Goal: Task Accomplishment & Management: Use online tool/utility

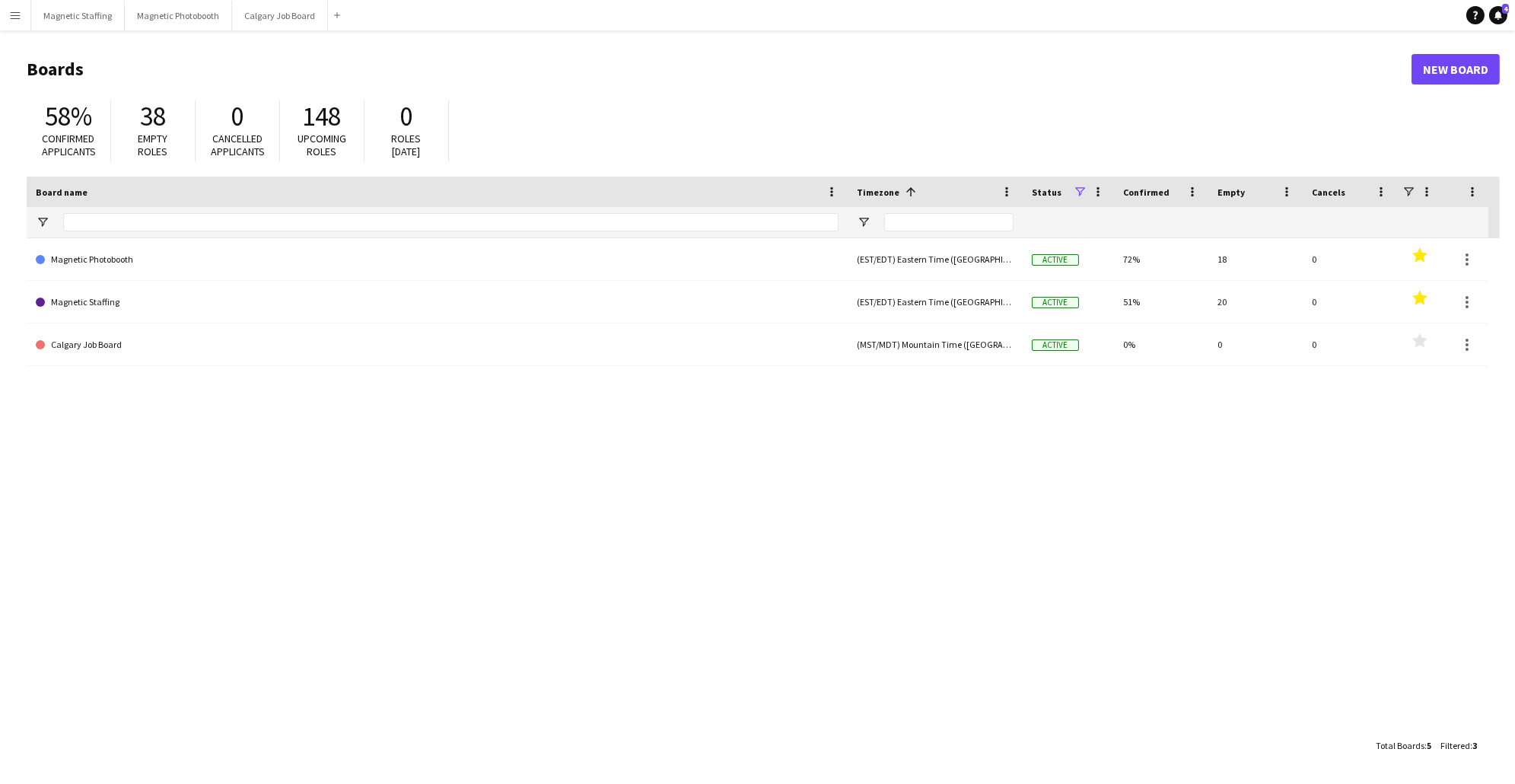
click at [16, 13] on app-icon "Menu" at bounding box center [15, 15] width 12 height 12
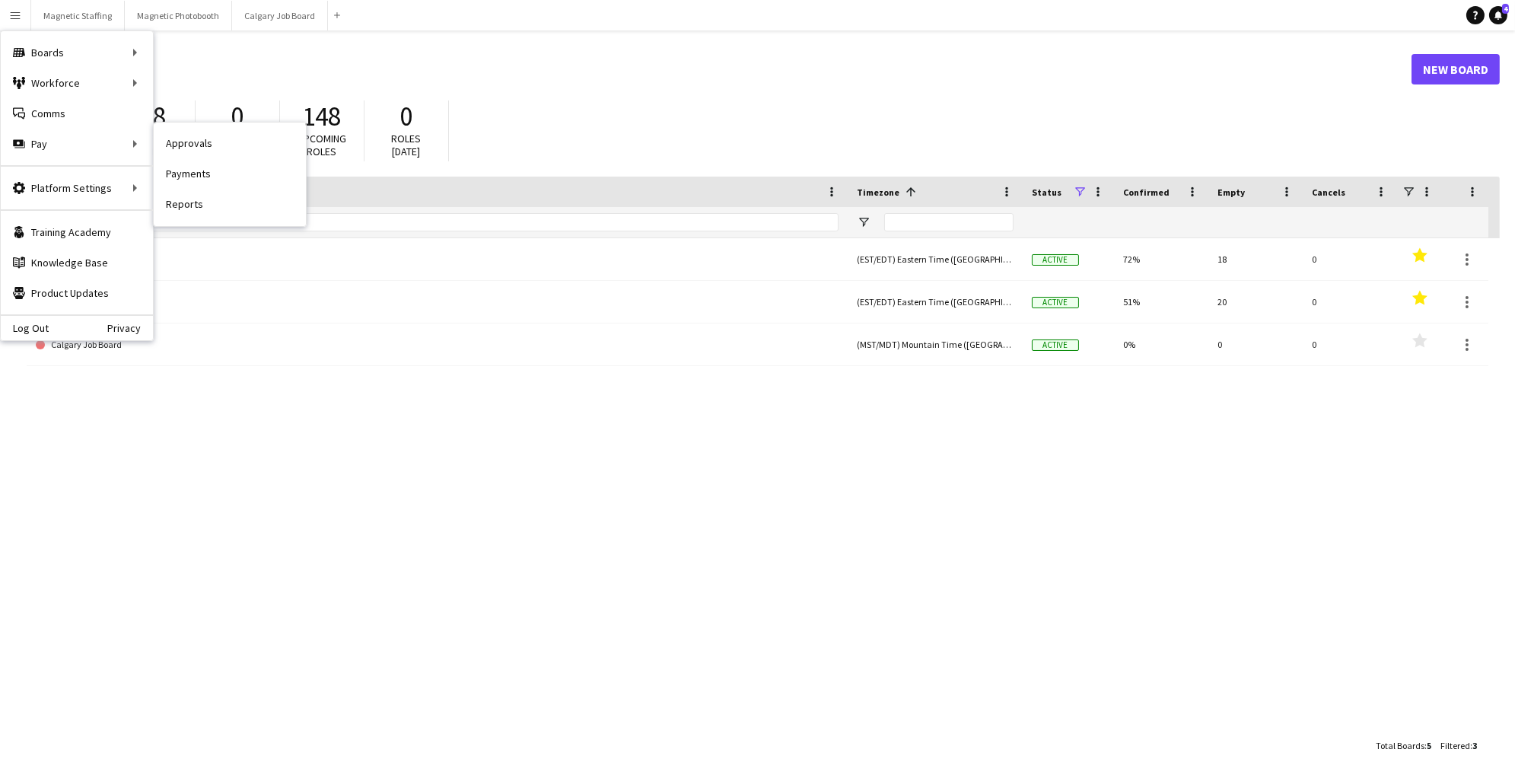
drag, startPoint x: 254, startPoint y: 179, endPoint x: 373, endPoint y: 378, distance: 231.9
click at [254, 179] on link "Payments" at bounding box center [230, 174] width 152 height 31
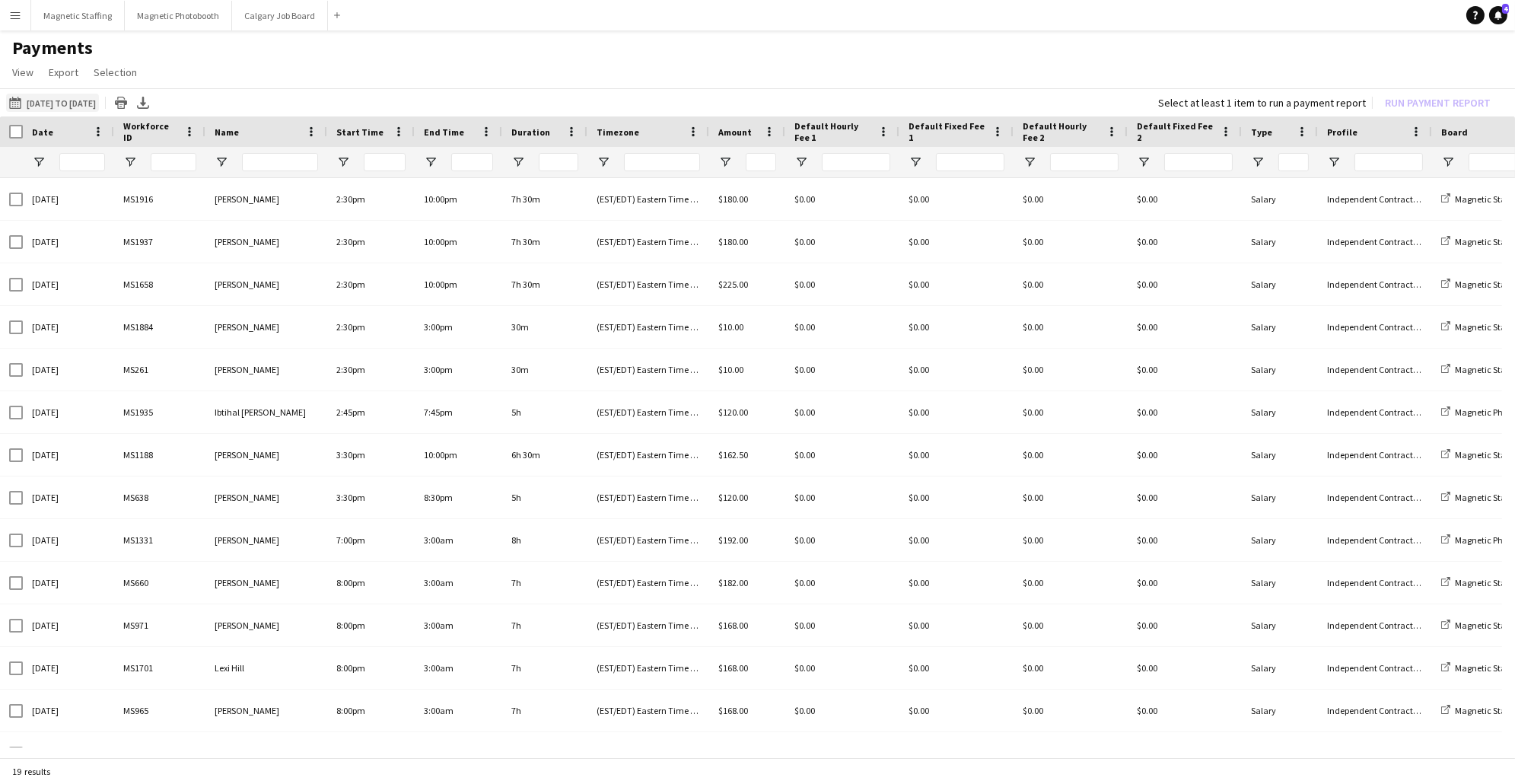
click at [99, 101] on button "[DATE] to [DATE] [DATE] to [DATE]" at bounding box center [52, 102] width 93 height 18
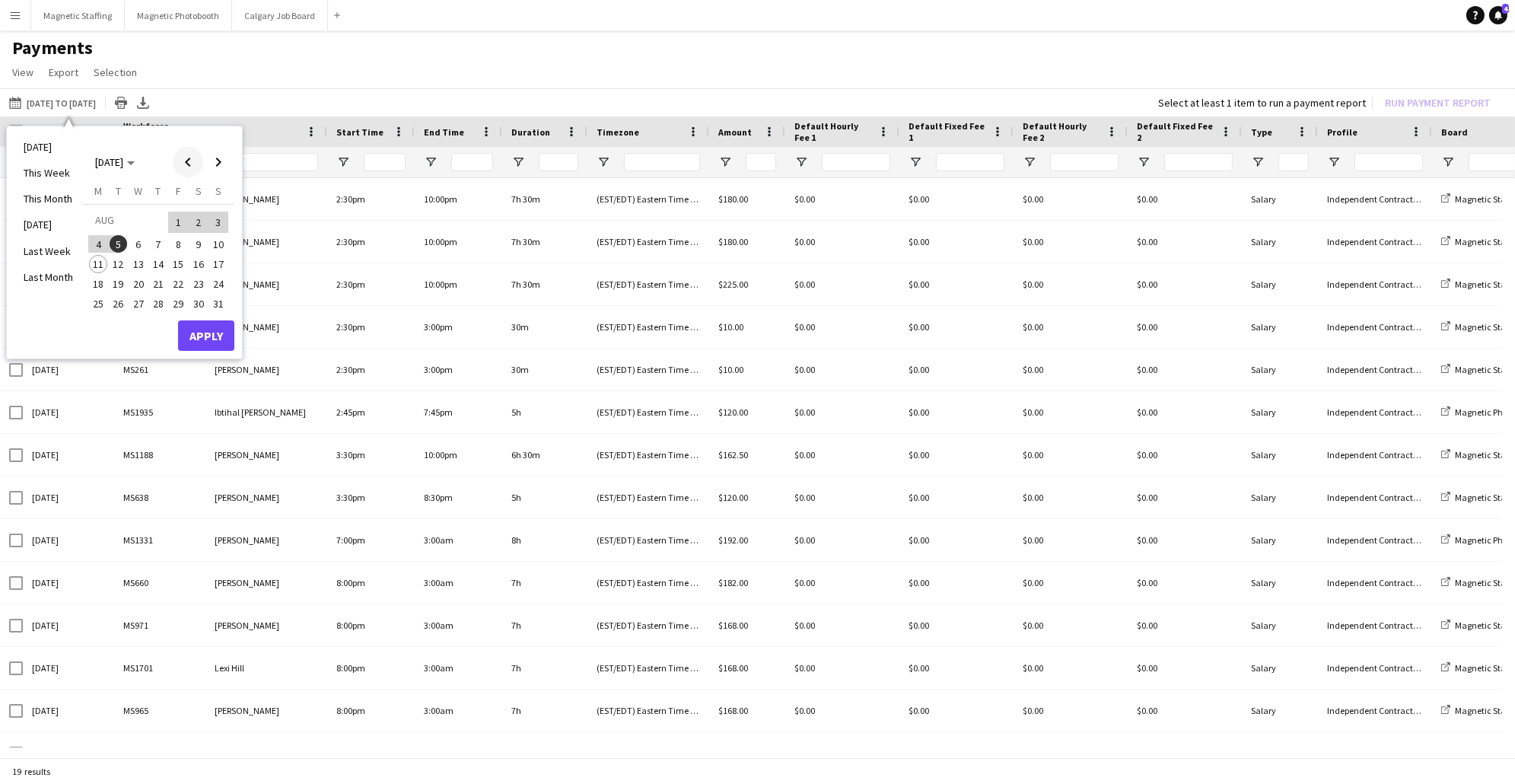
click at [192, 162] on span "Previous month" at bounding box center [188, 162] width 31 height 31
click at [155, 297] on span "24" at bounding box center [158, 300] width 18 height 18
click at [217, 162] on span "Next month" at bounding box center [218, 162] width 31 height 31
click at [98, 264] on span "11" at bounding box center [98, 263] width 18 height 18
click at [186, 336] on button "Apply" at bounding box center [206, 336] width 57 height 31
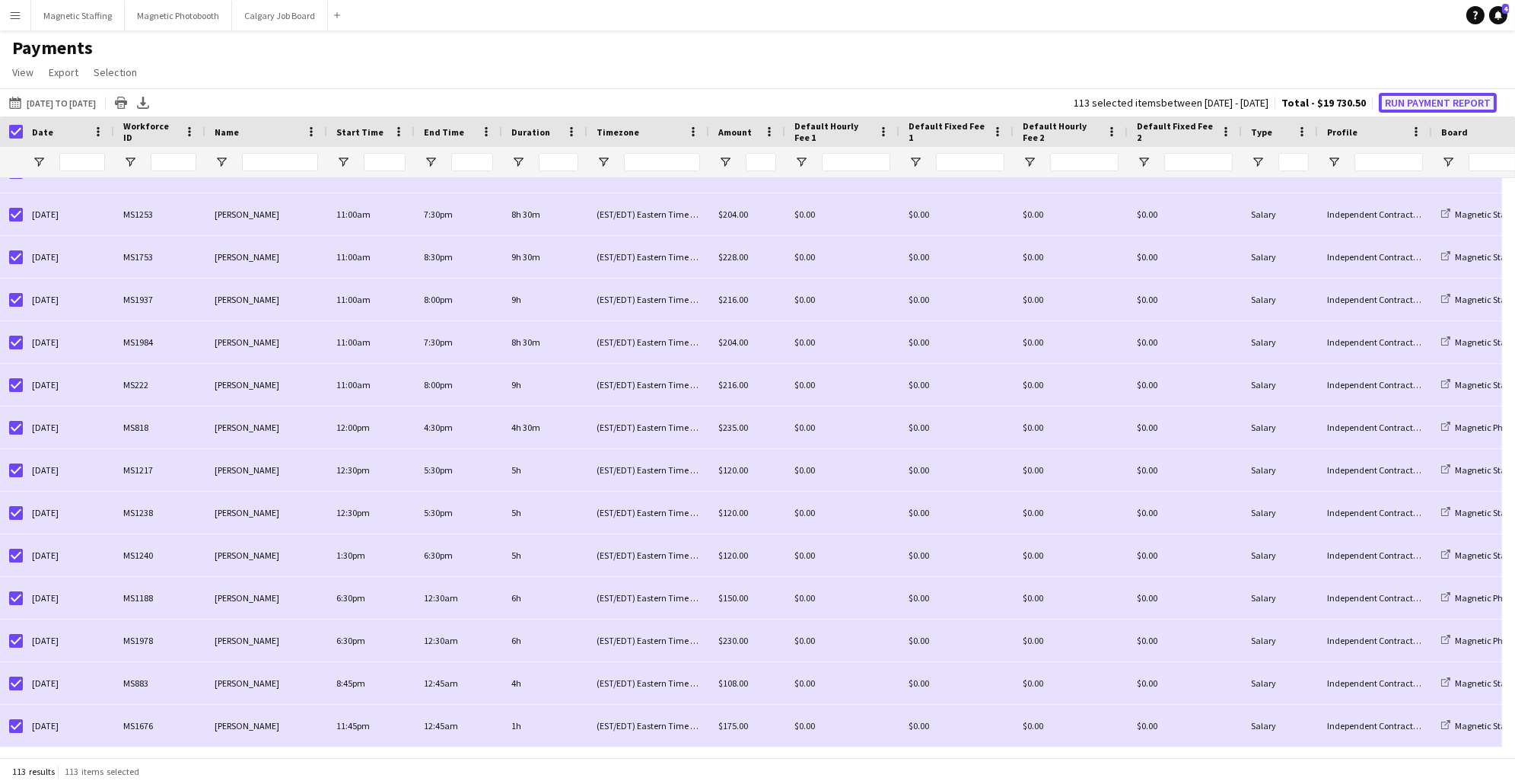
click at [1466, 101] on button "Run Payment Report" at bounding box center [1437, 102] width 118 height 20
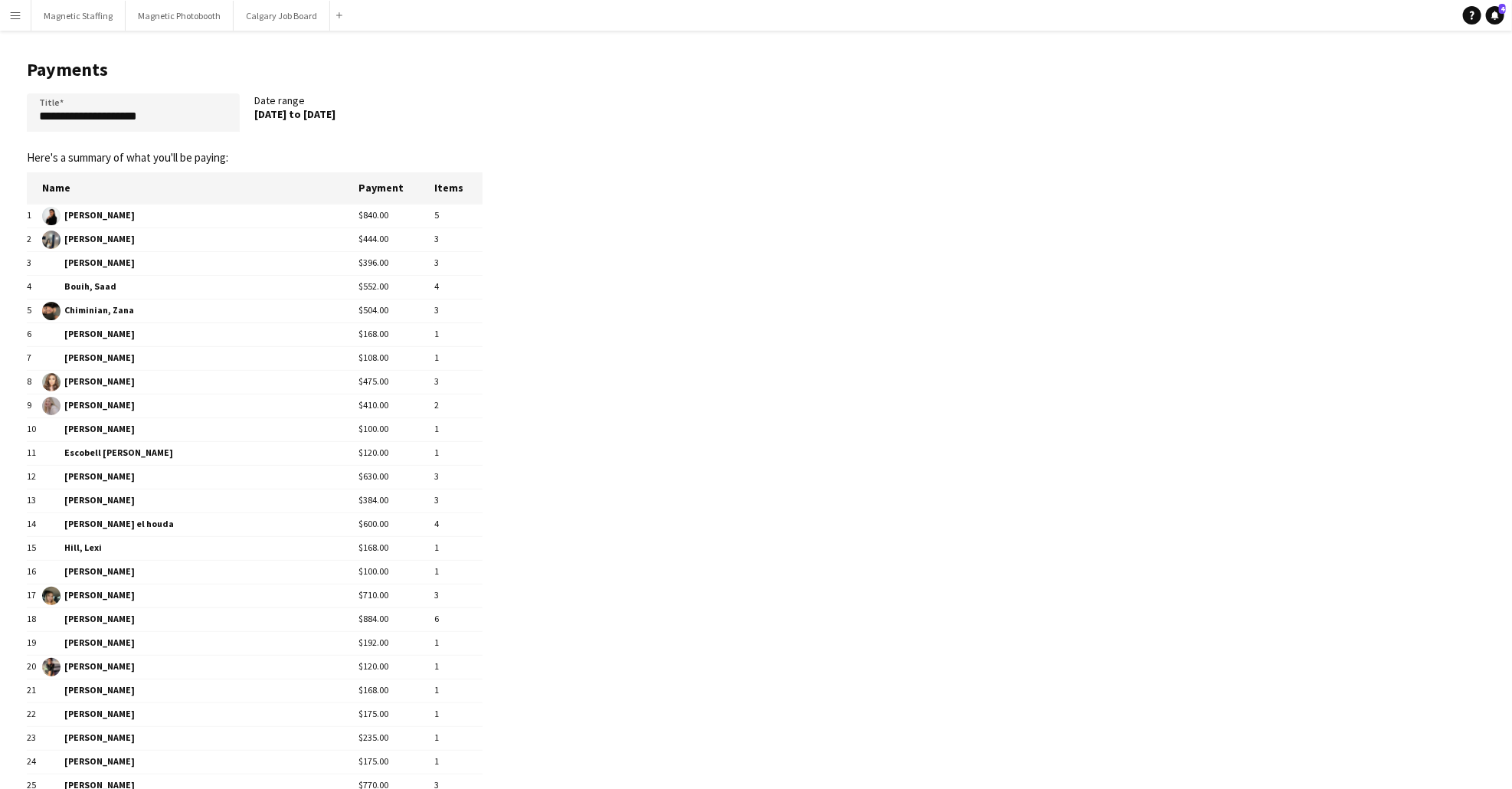
scroll to position [651, 0]
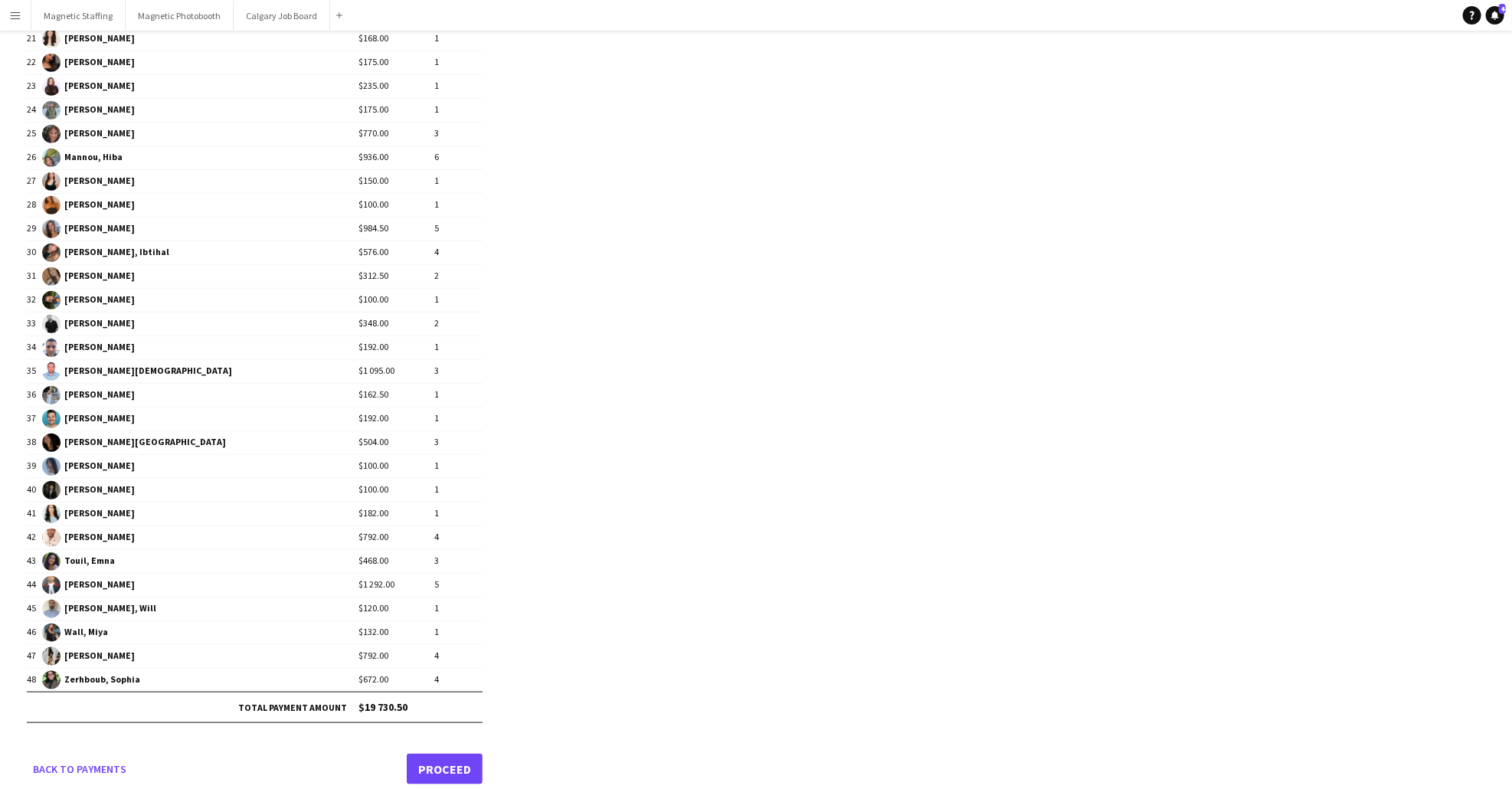
click at [467, 753] on link "Proceed" at bounding box center [444, 769] width 76 height 31
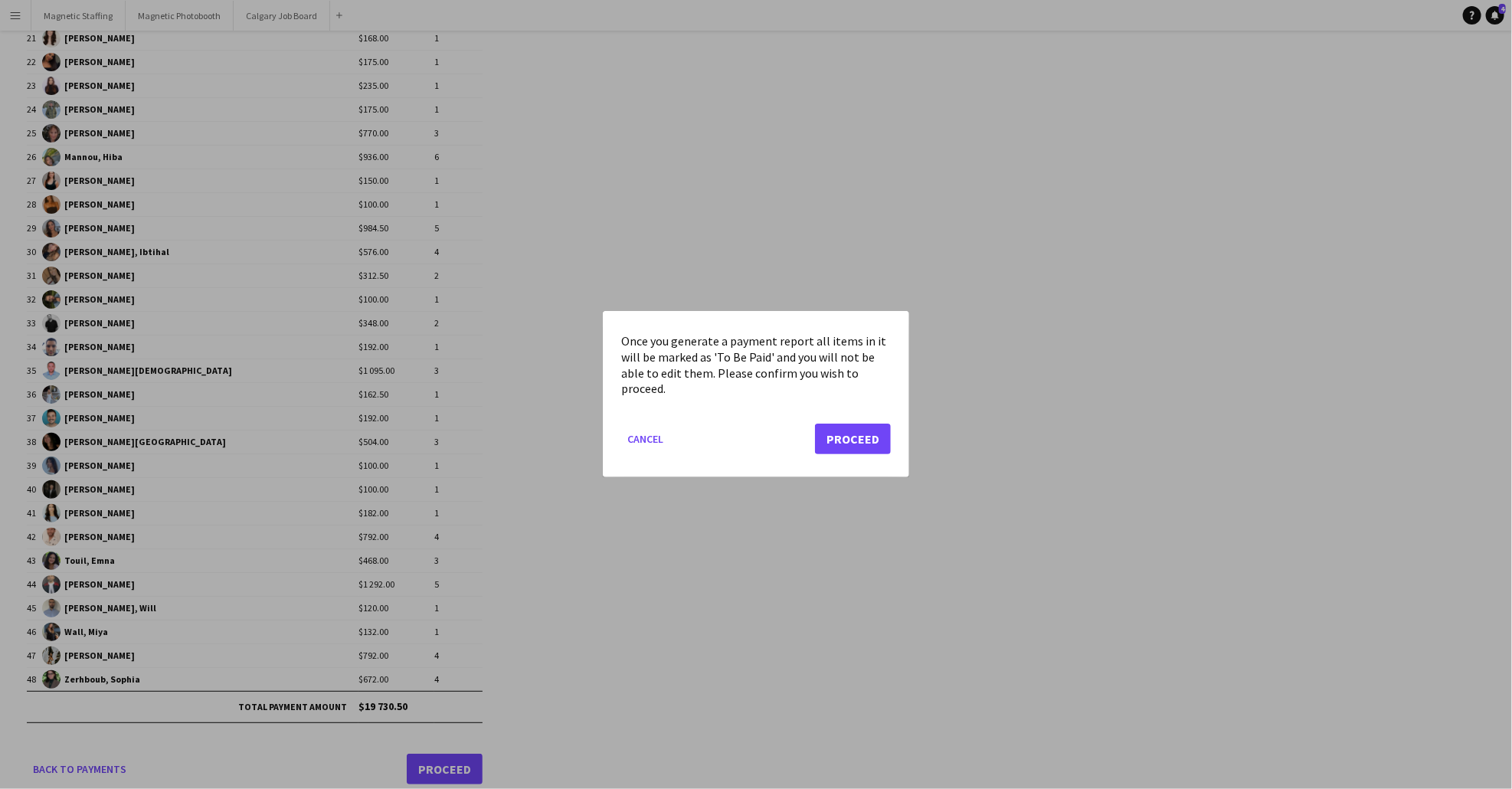
scroll to position [0, 0]
click at [840, 442] on button "Proceed" at bounding box center [853, 439] width 76 height 31
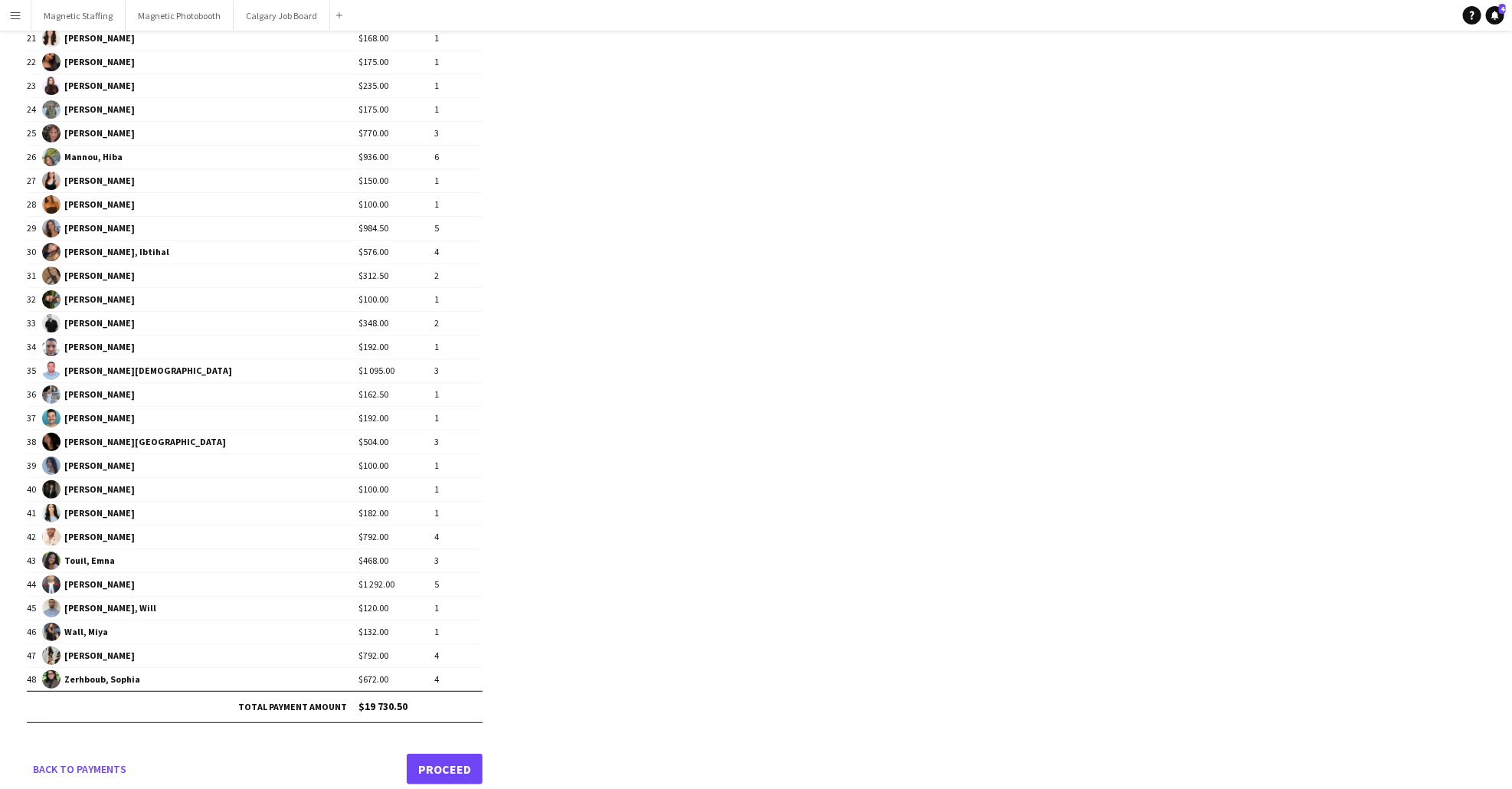
scroll to position [651, 0]
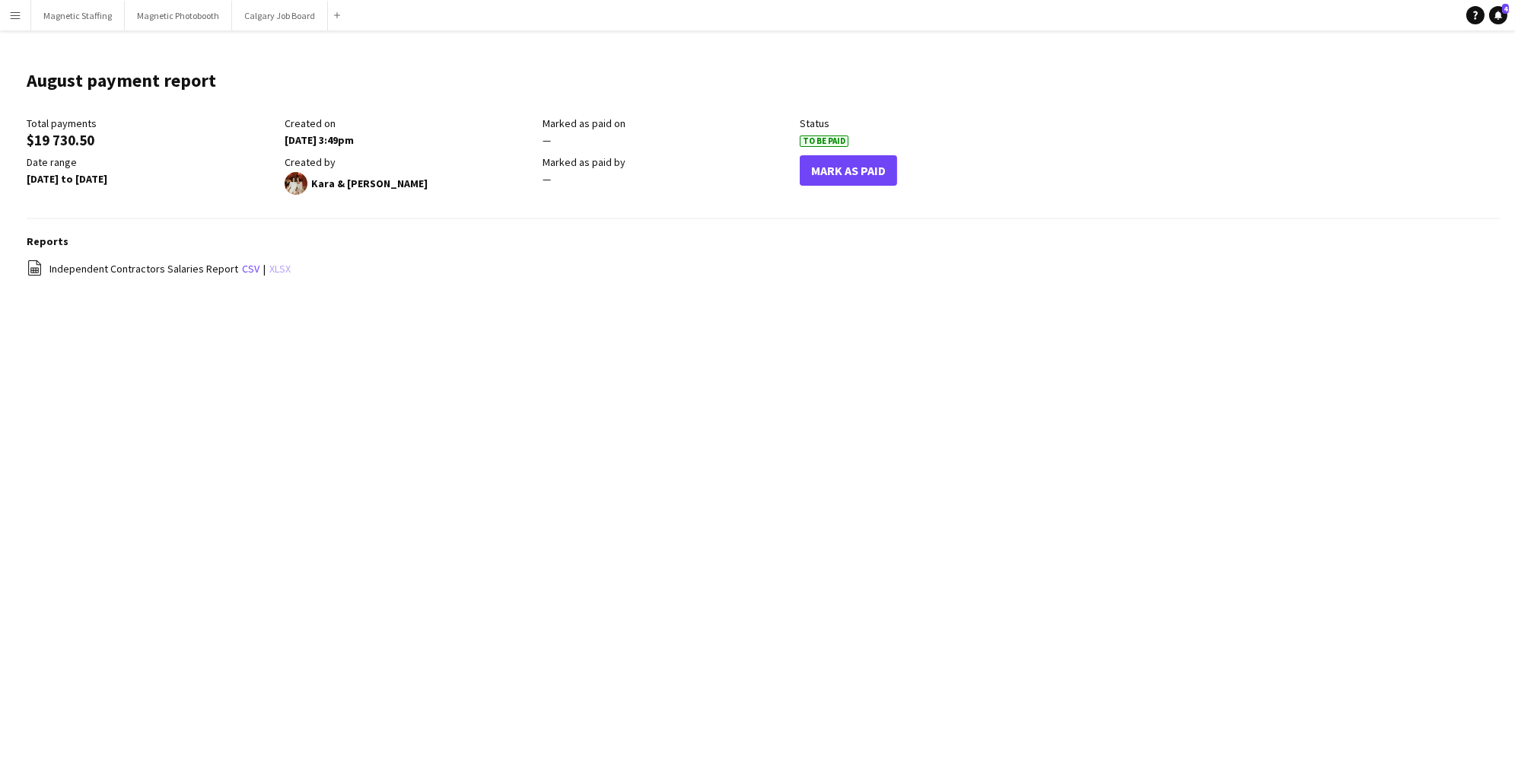
click at [272, 270] on link "xlsx" at bounding box center [280, 268] width 21 height 13
click at [854, 171] on button "Mark As Paid" at bounding box center [848, 170] width 98 height 31
click at [15, 24] on button "Menu" at bounding box center [15, 15] width 31 height 31
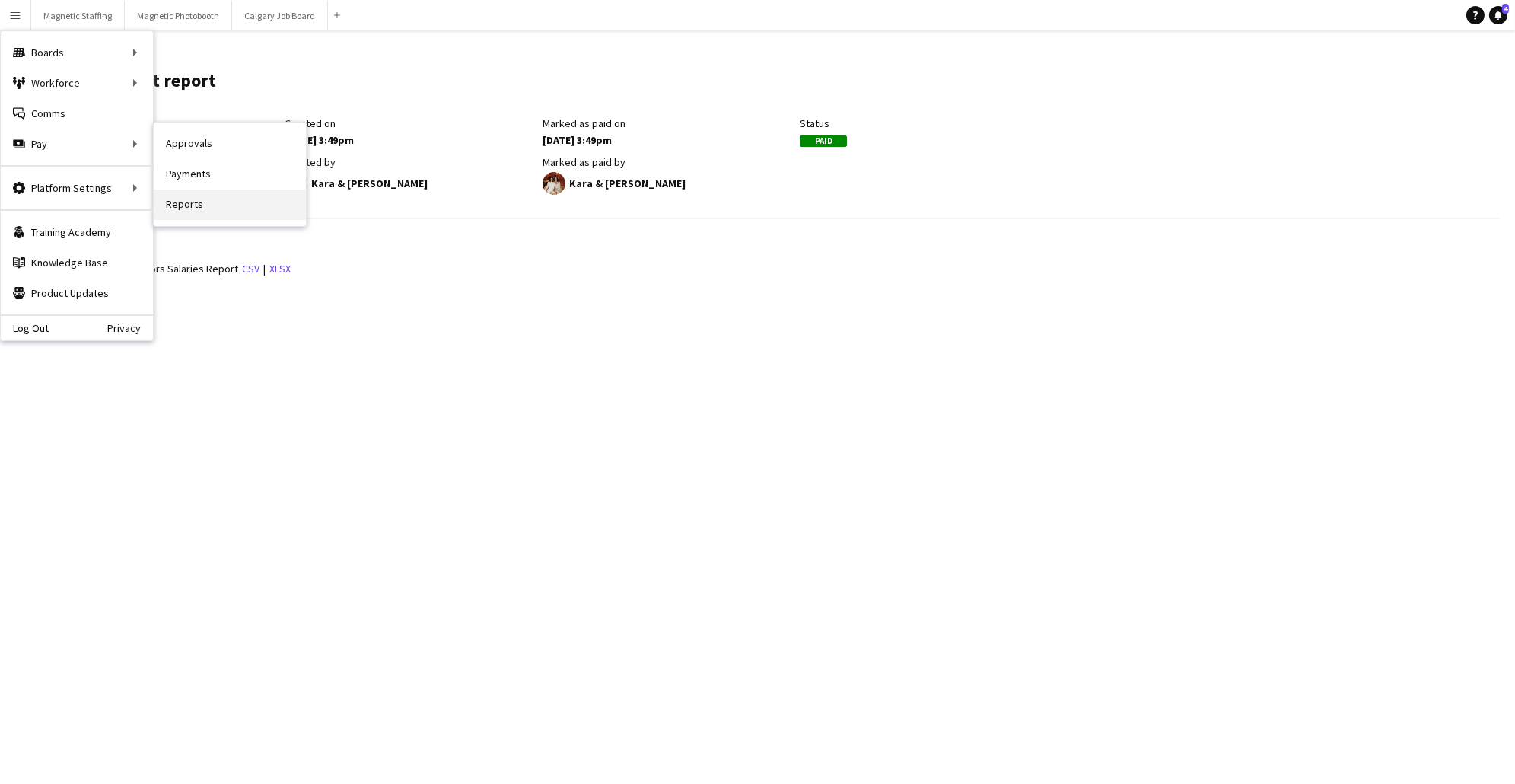
click at [214, 205] on link "Reports" at bounding box center [230, 205] width 152 height 31
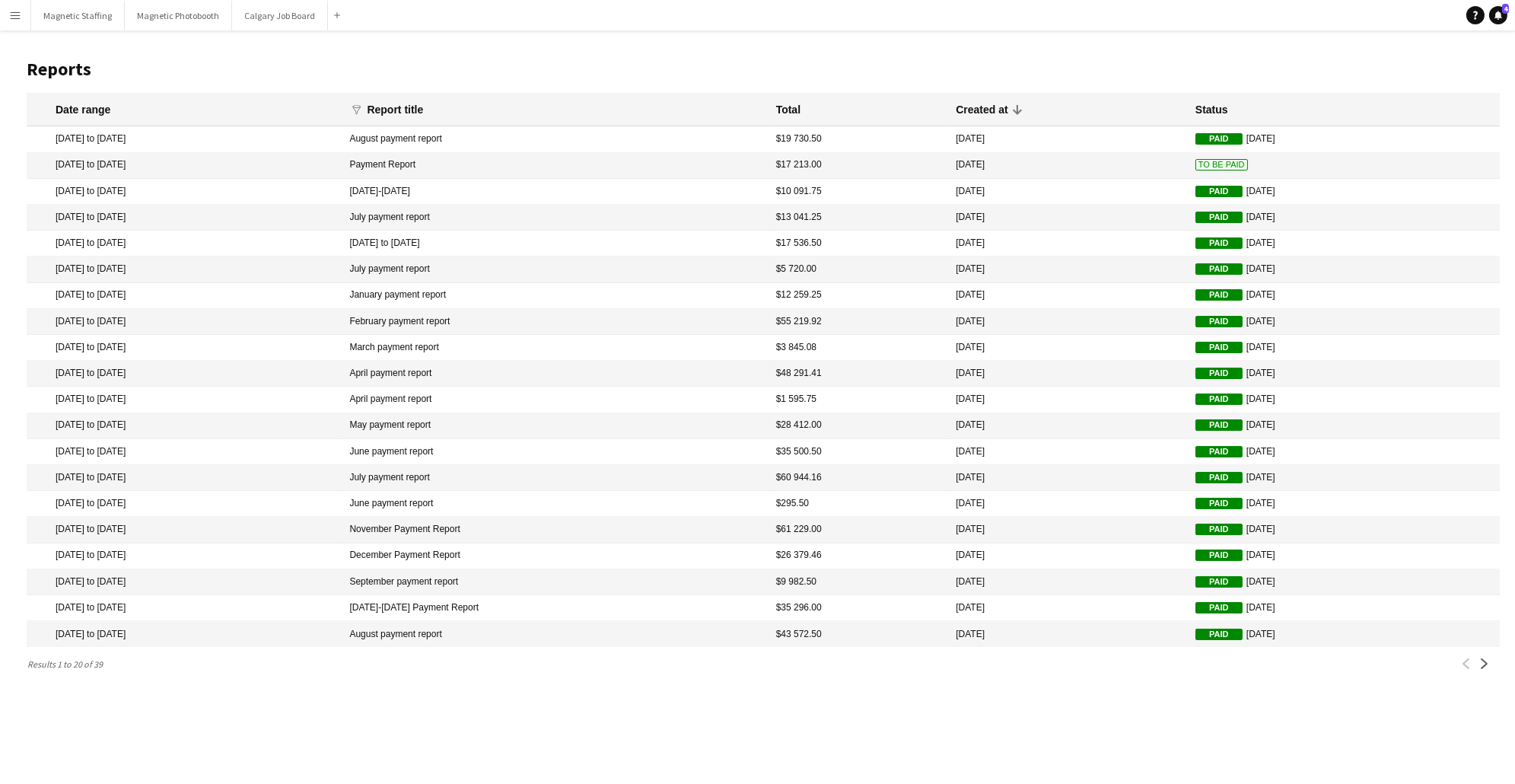
click at [1200, 168] on span "To Be Paid" at bounding box center [1222, 165] width 53 height 11
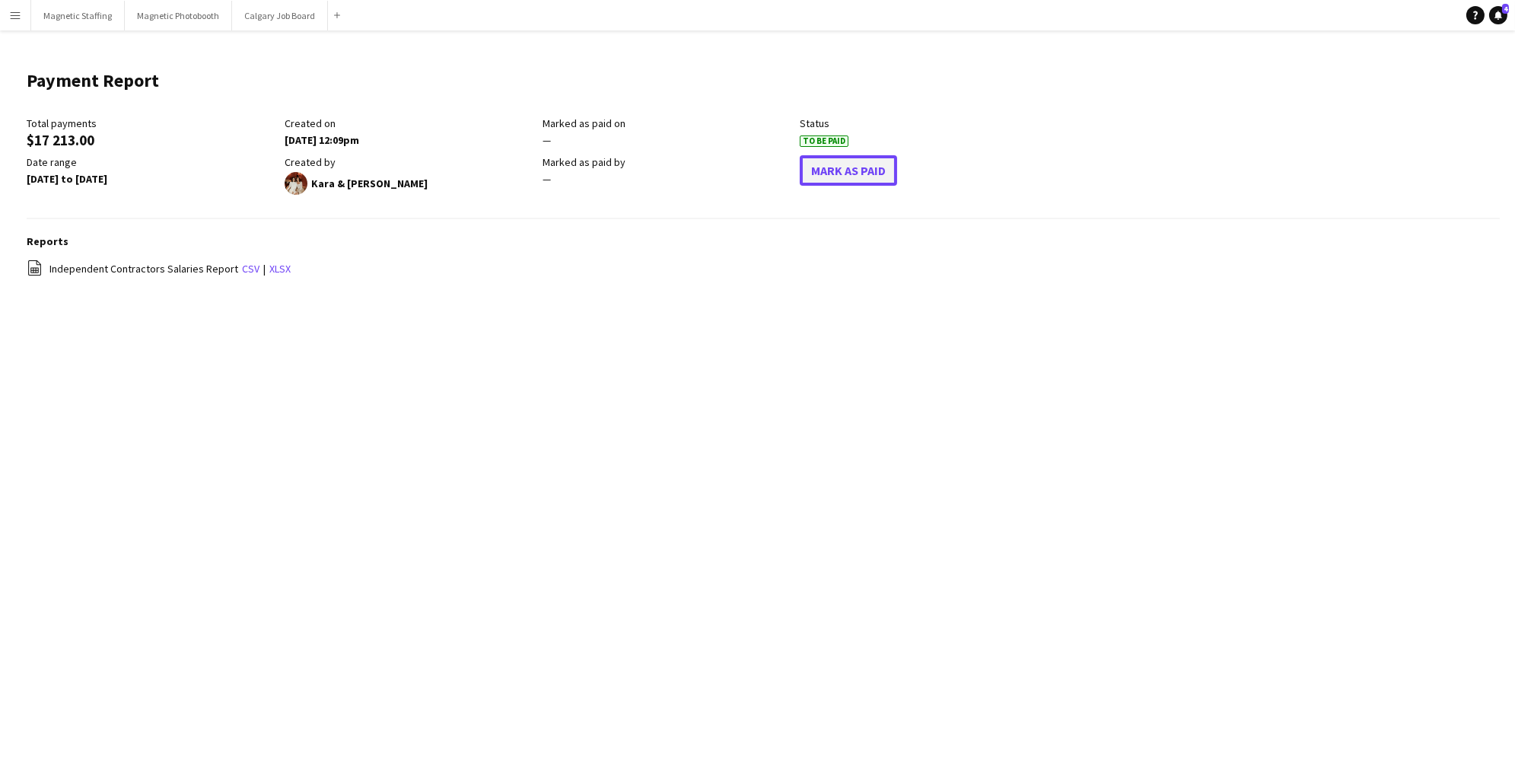
click at [890, 179] on button "Mark As Paid" at bounding box center [848, 170] width 98 height 31
